Goal: Task Accomplishment & Management: Manage account settings

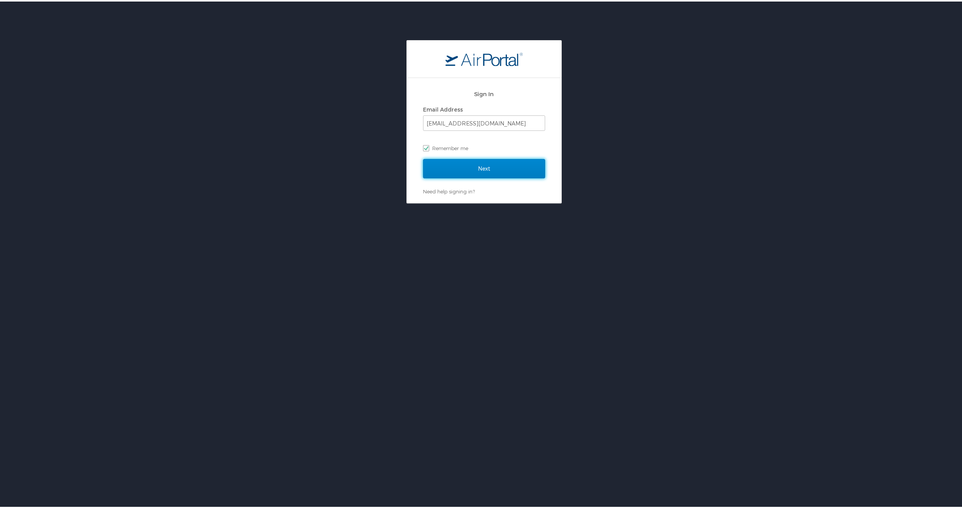
click at [489, 170] on input "Next" at bounding box center [484, 167] width 122 height 19
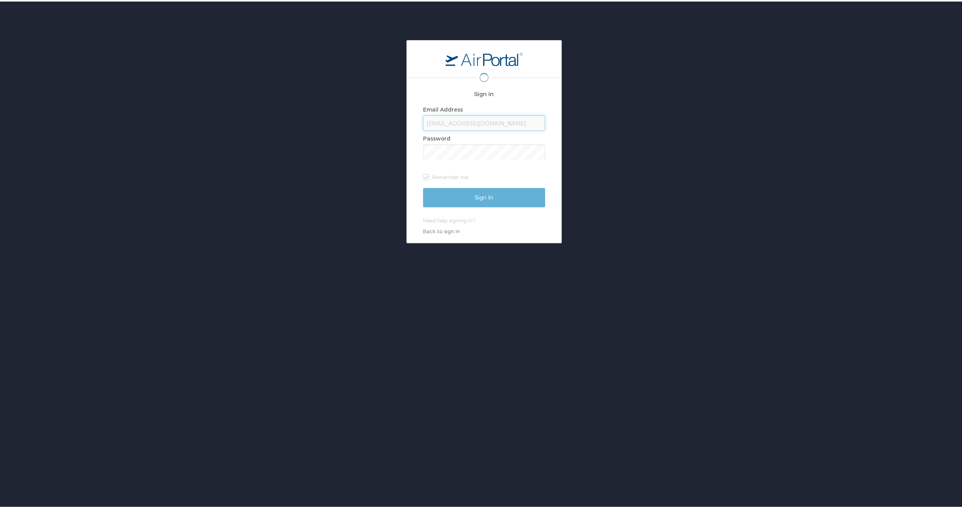
click at [449, 153] on div at bounding box center [484, 150] width 122 height 15
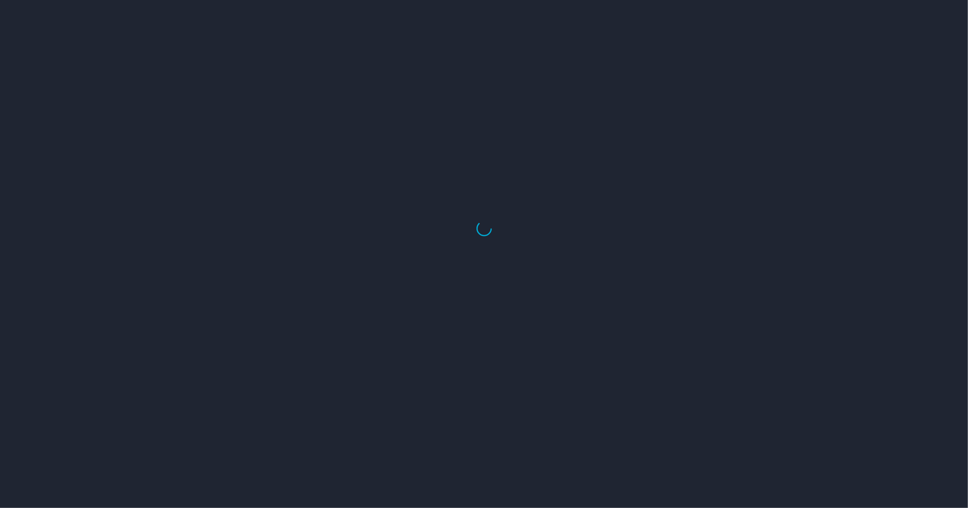
select select "US"
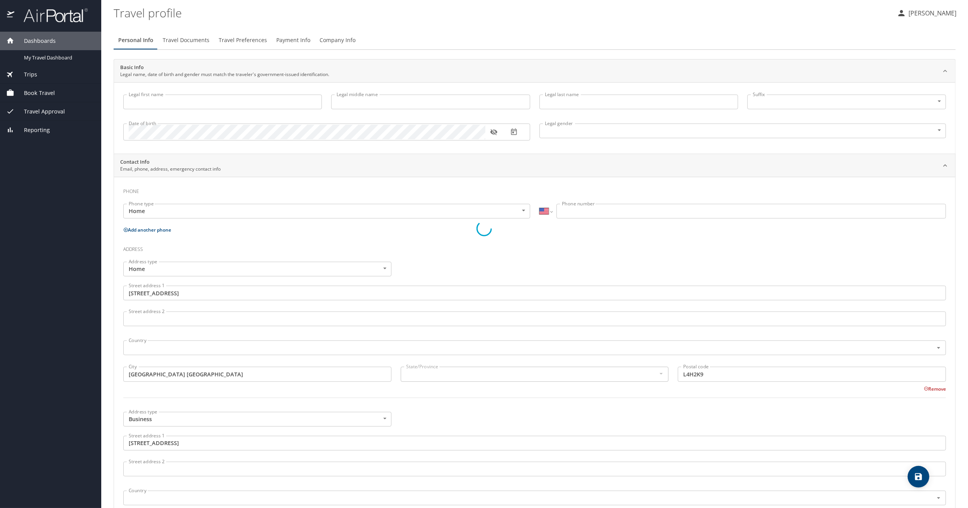
type input "James"
type input "Daniel"
type input "Cook"
type input "Male"
type input "Sharon"
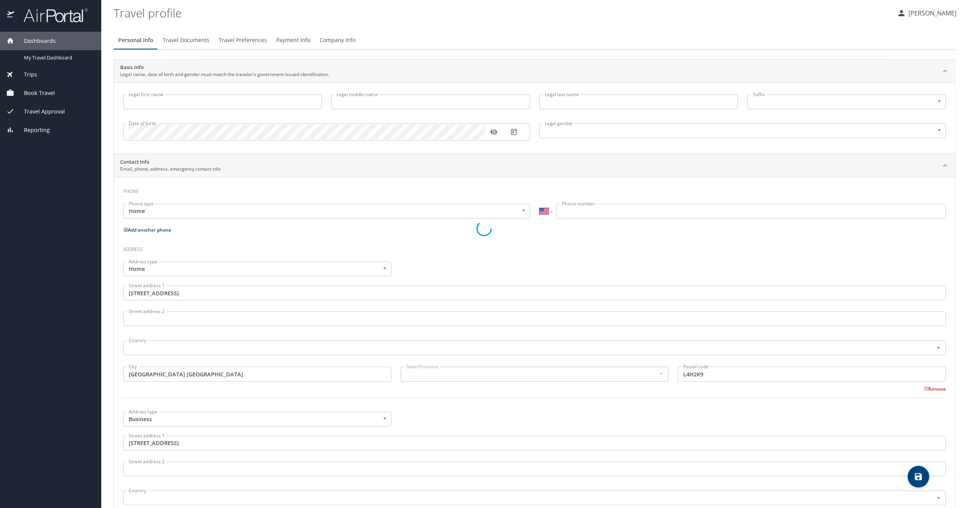
type input "F Cook"
select select "CA"
type input "(416) 779-3839"
type input "sharon_cook@icloud.com"
type input "Canada"
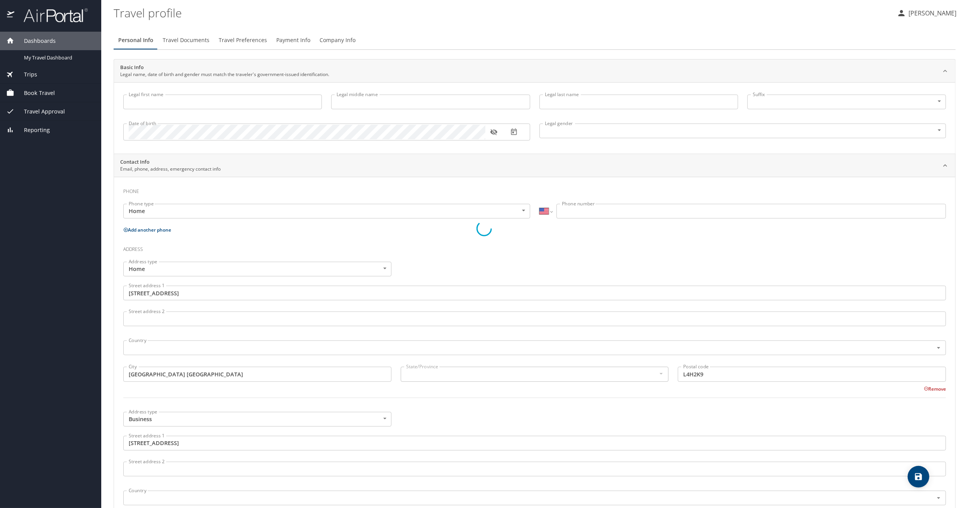
type input "Ontario"
type input "United States of America"
type input "Michigan"
type input "Canada"
type input "Ontario"
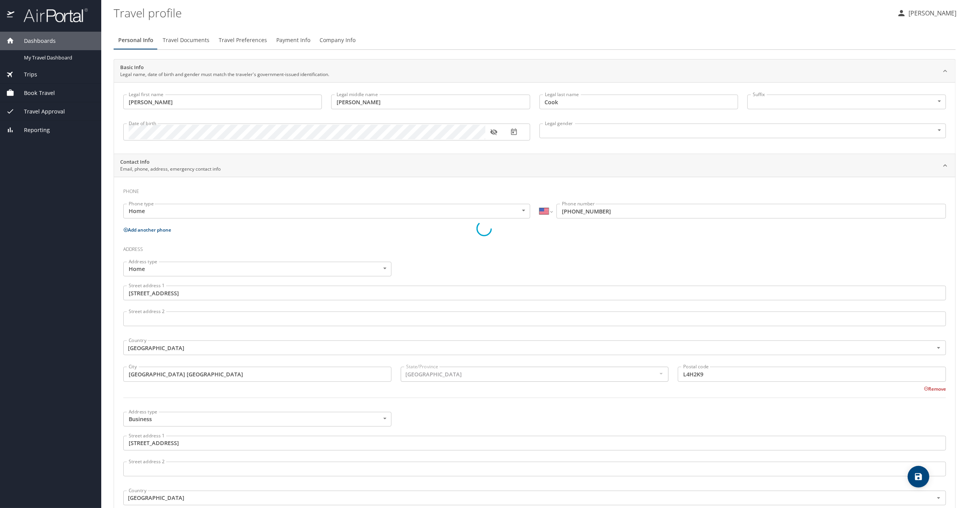
select select "CA"
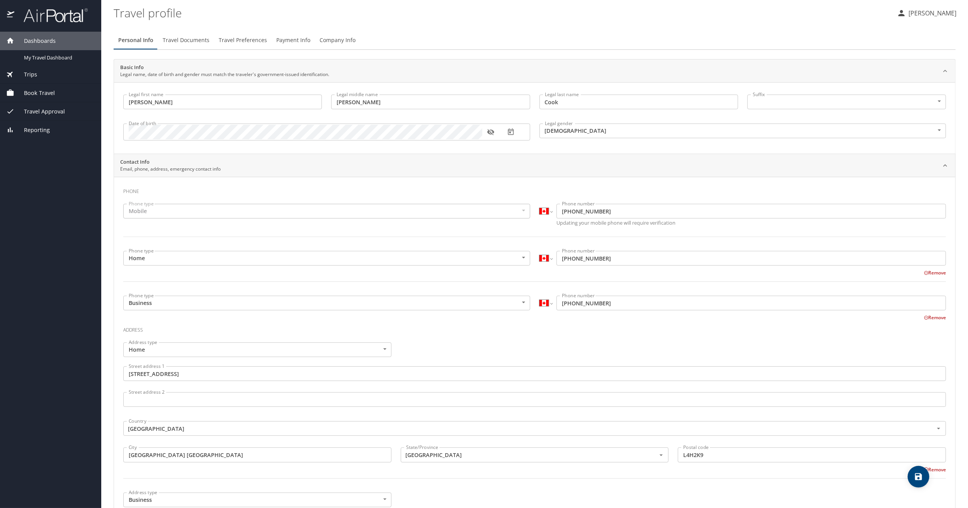
click at [29, 90] on span "Book Travel" at bounding box center [34, 93] width 41 height 9
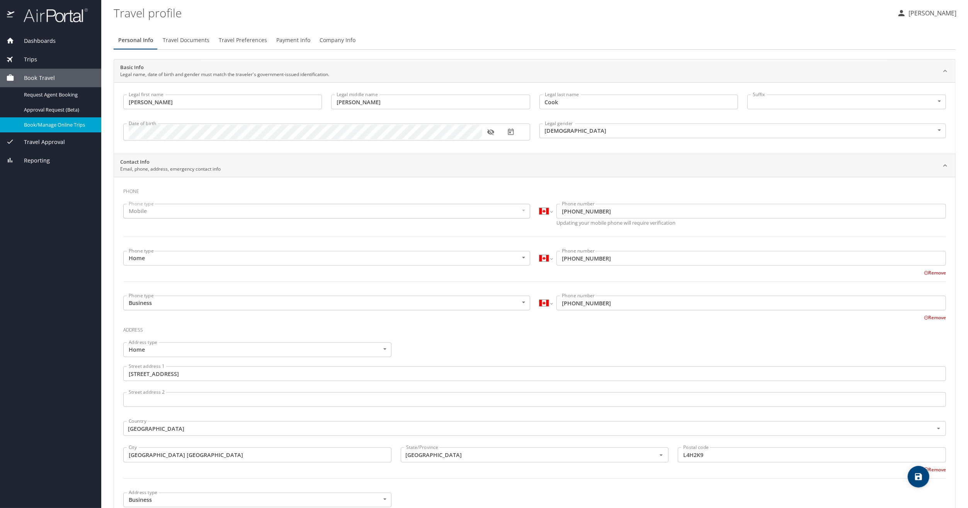
click at [48, 119] on link "Book/Manage Online Trips" at bounding box center [50, 124] width 101 height 15
